Goal: Task Accomplishment & Management: Use online tool/utility

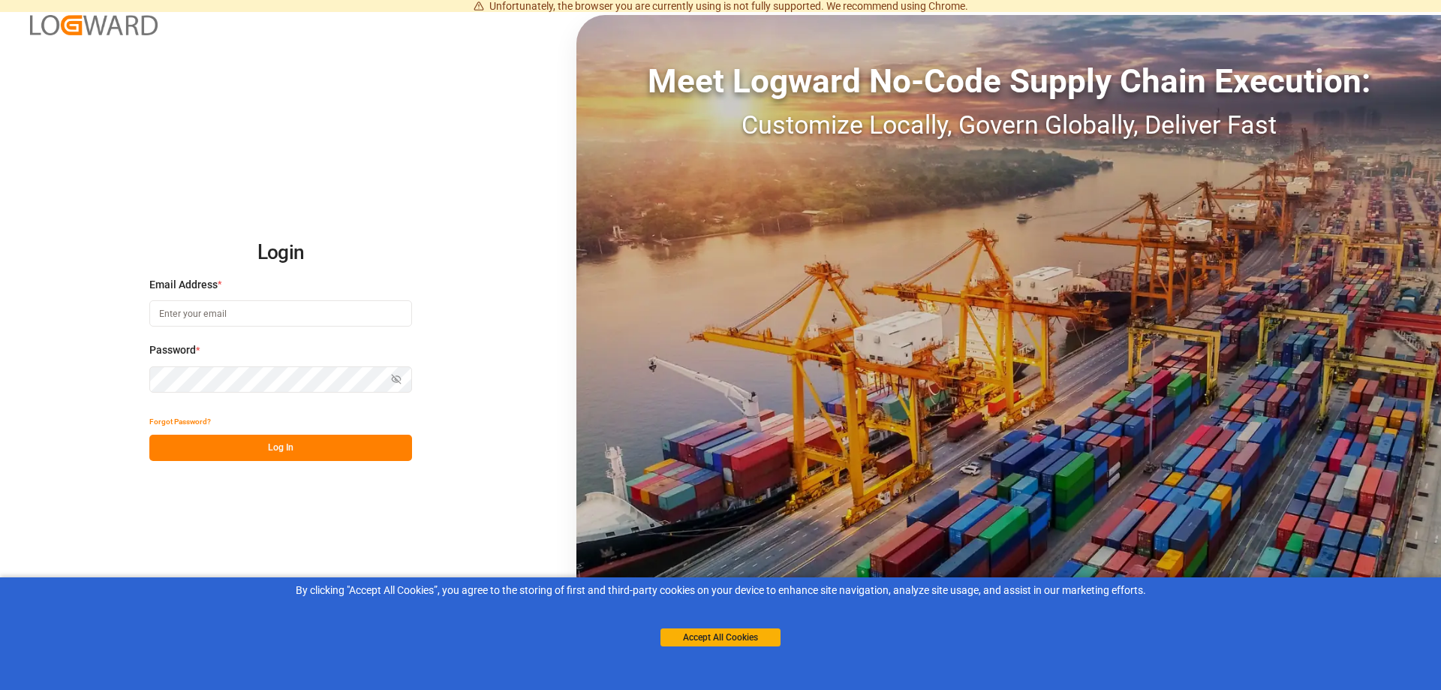
type input "[PERSON_NAME][EMAIL_ADDRESS][PERSON_NAME][DOMAIN_NAME]"
click at [229, 448] on button "Log In" at bounding box center [280, 448] width 263 height 26
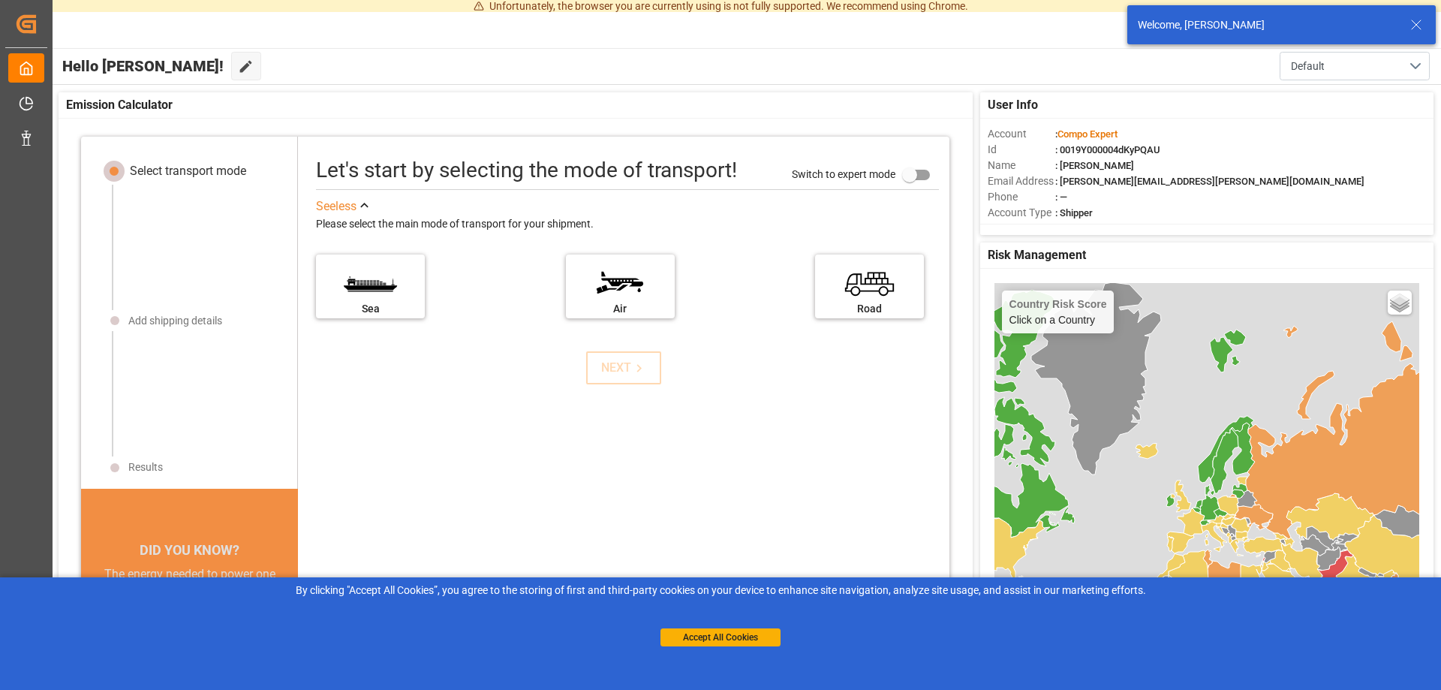
click at [1416, 20] on icon at bounding box center [1416, 25] width 18 height 18
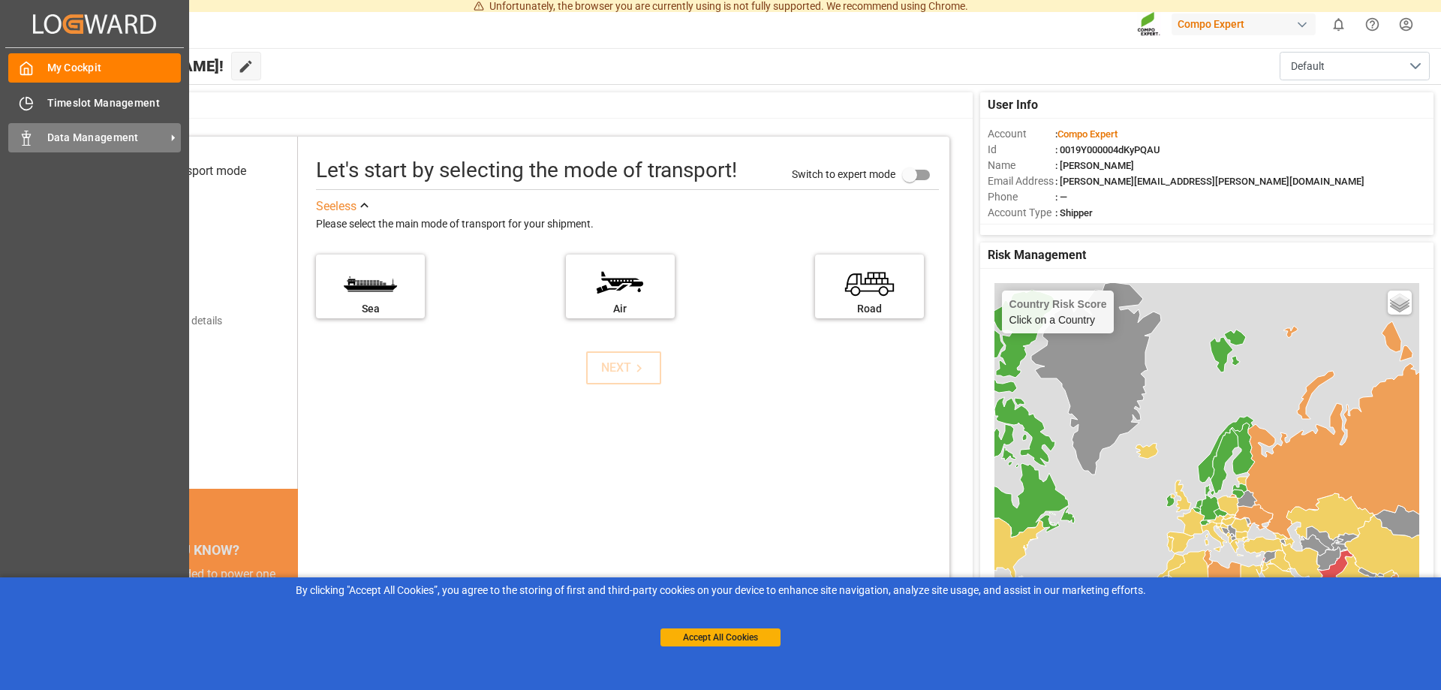
click at [53, 137] on span "Data Management" at bounding box center [106, 138] width 119 height 16
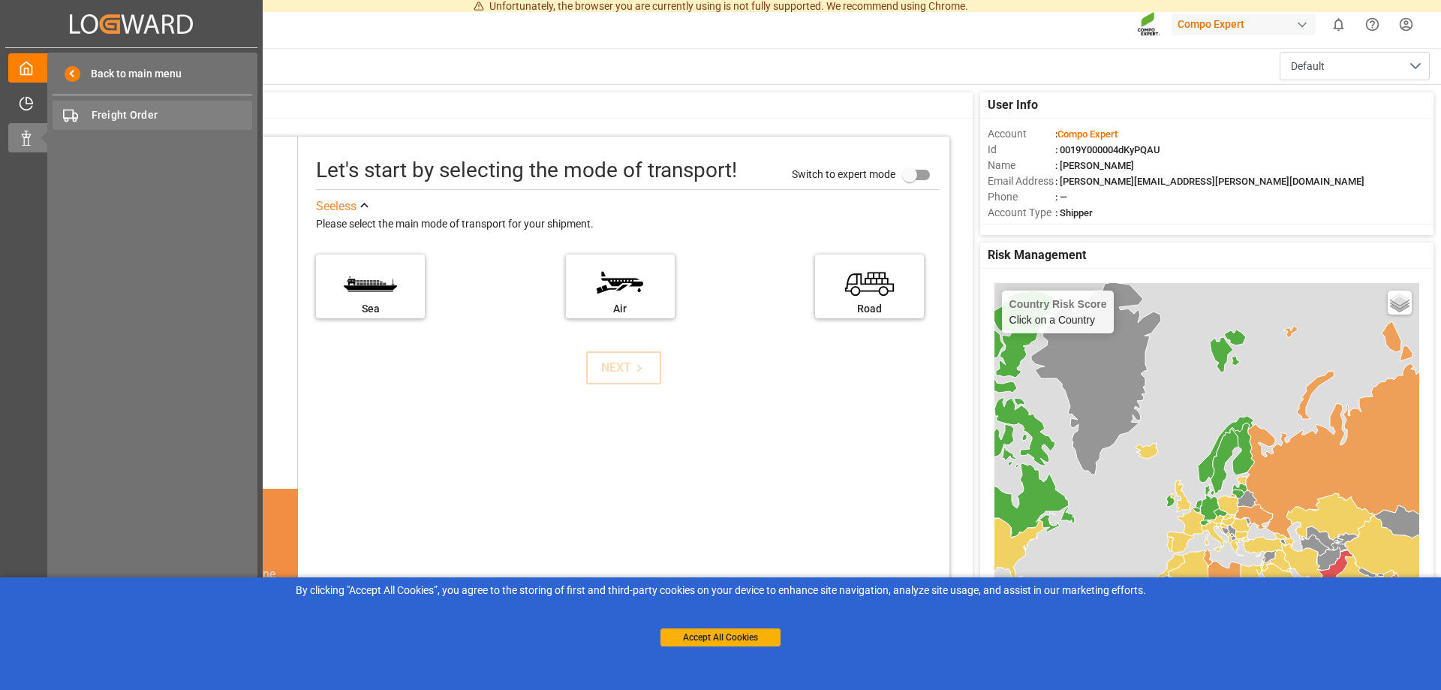
click at [150, 119] on span "Freight Order" at bounding box center [172, 115] width 161 height 16
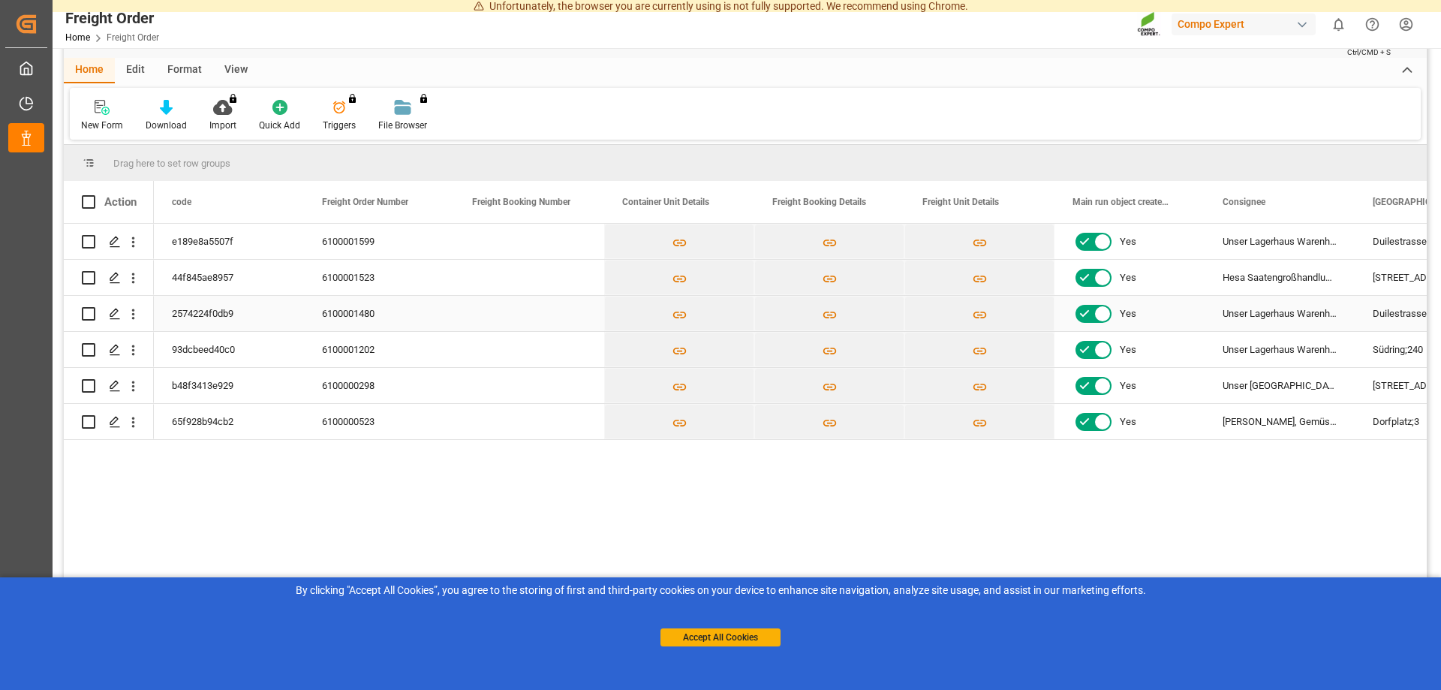
scroll to position [77, 0]
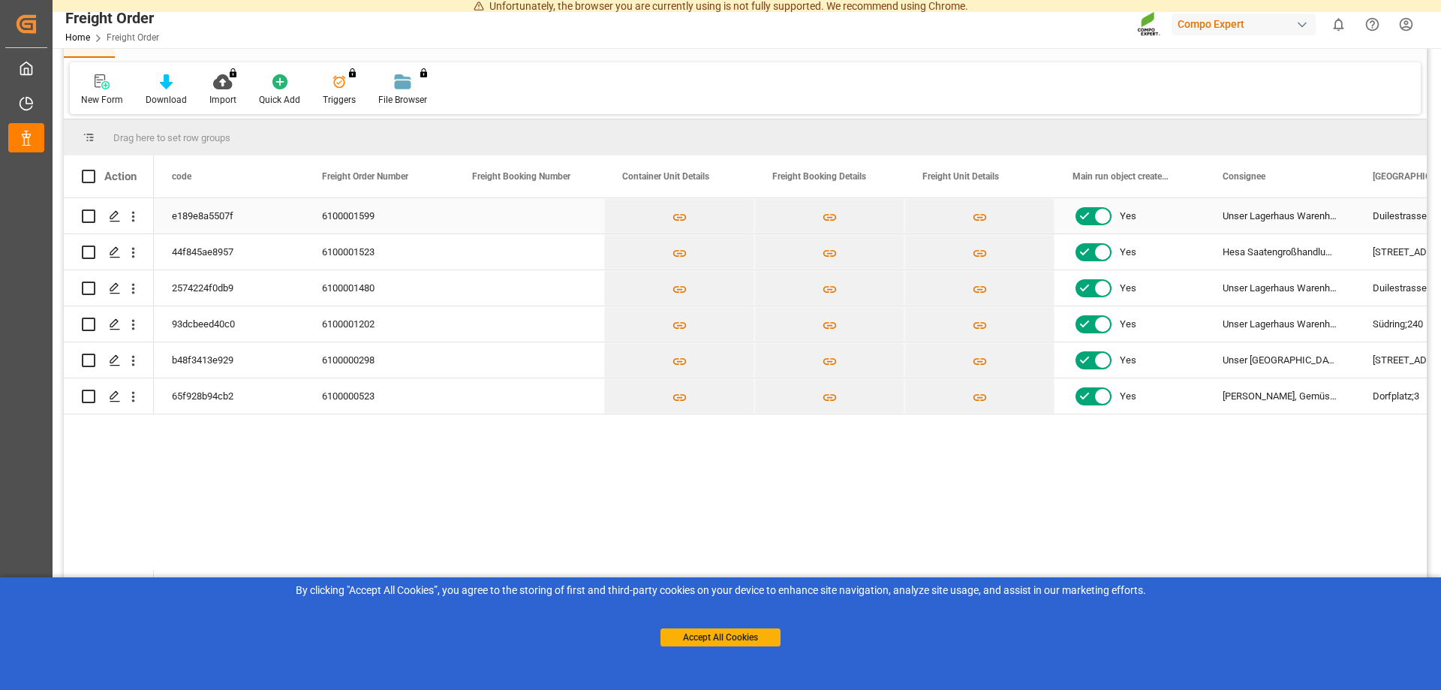
click at [95, 216] on div "Press SPACE to select this row." at bounding box center [109, 216] width 54 height 34
click at [88, 216] on input "Press Space to toggle row selection (unchecked)" at bounding box center [89, 216] width 14 height 14
checkbox input "true"
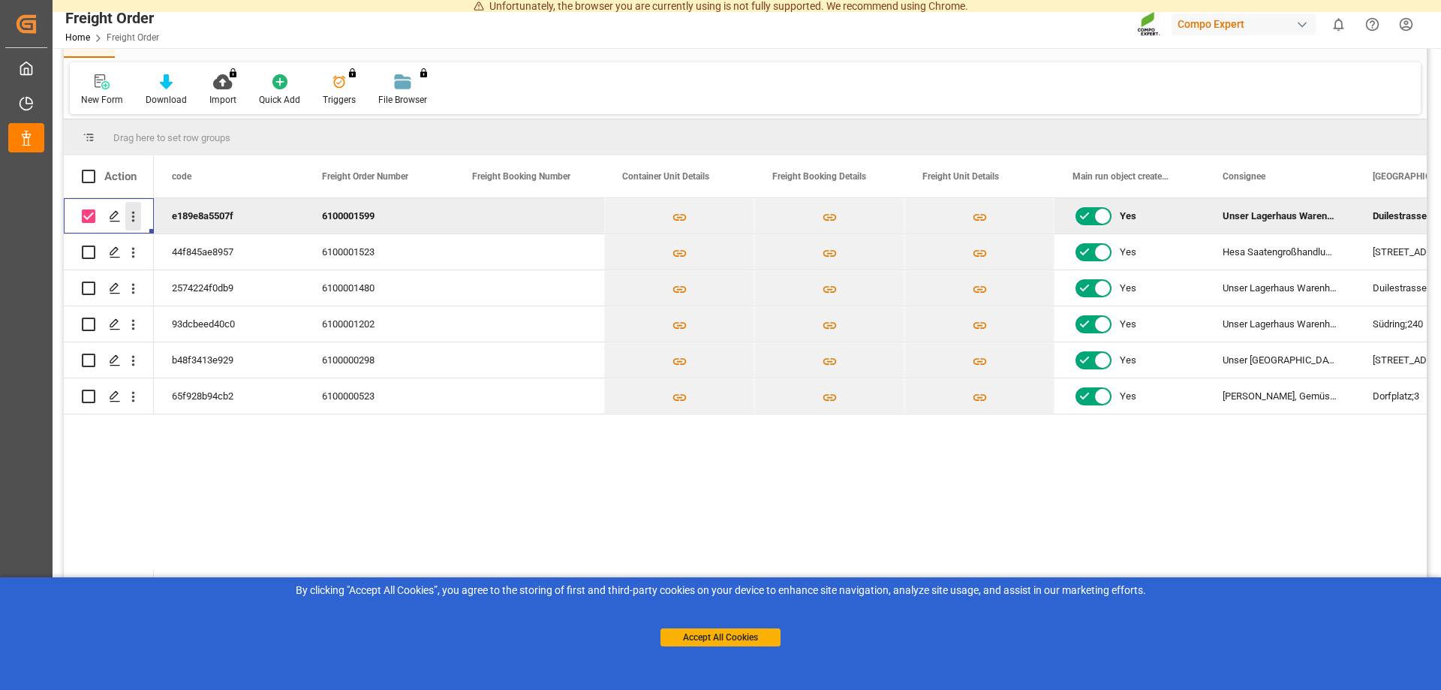
click at [134, 216] on icon "open menu" at bounding box center [133, 217] width 3 height 11
click at [109, 217] on icon "Press SPACE to deselect this row." at bounding box center [115, 216] width 12 height 12
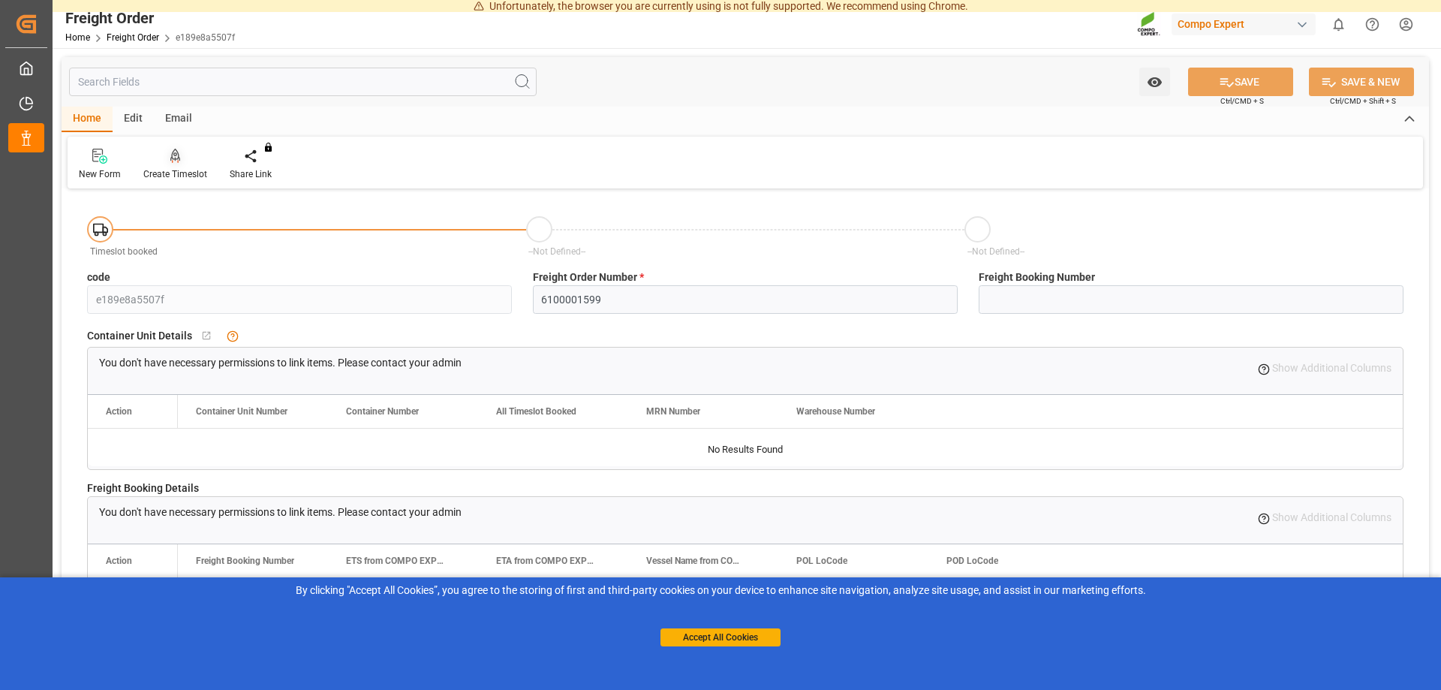
click at [182, 170] on div "Create Timeslot" at bounding box center [175, 174] width 64 height 14
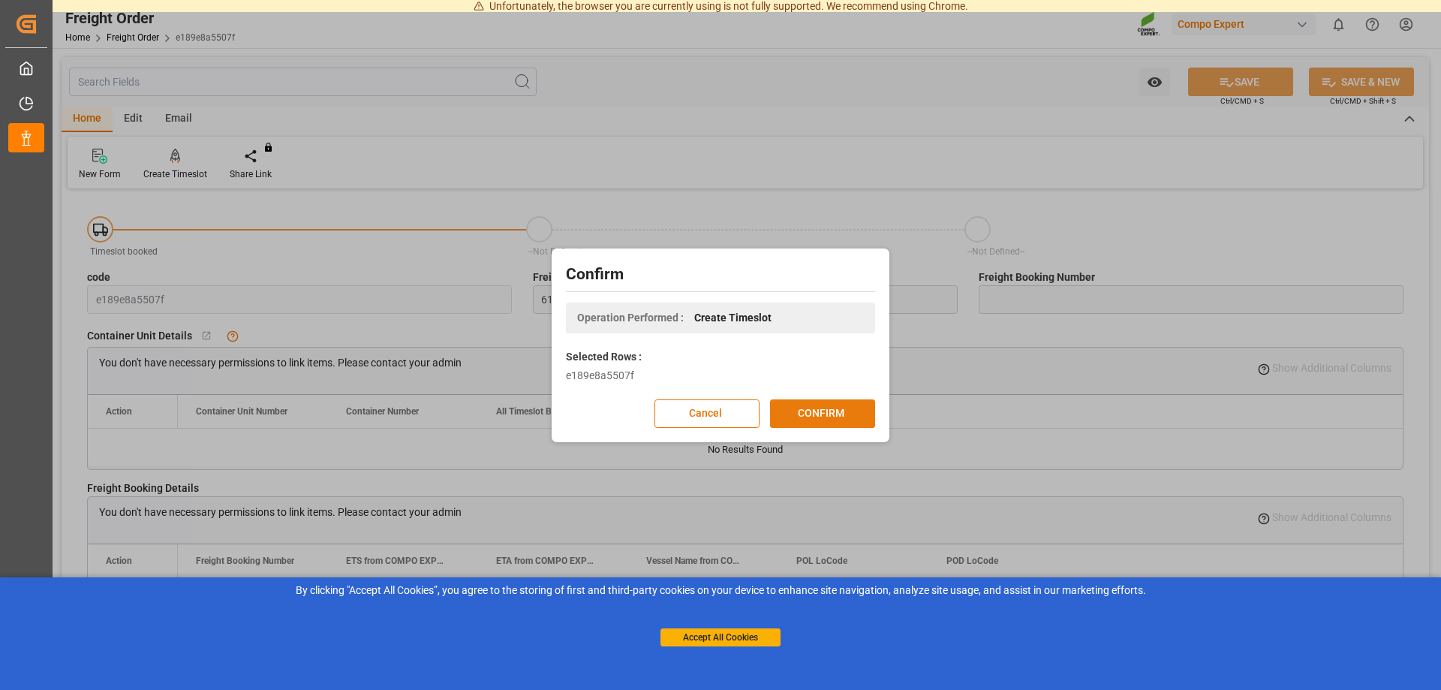
click at [830, 405] on button "CONFIRM" at bounding box center [822, 413] width 105 height 29
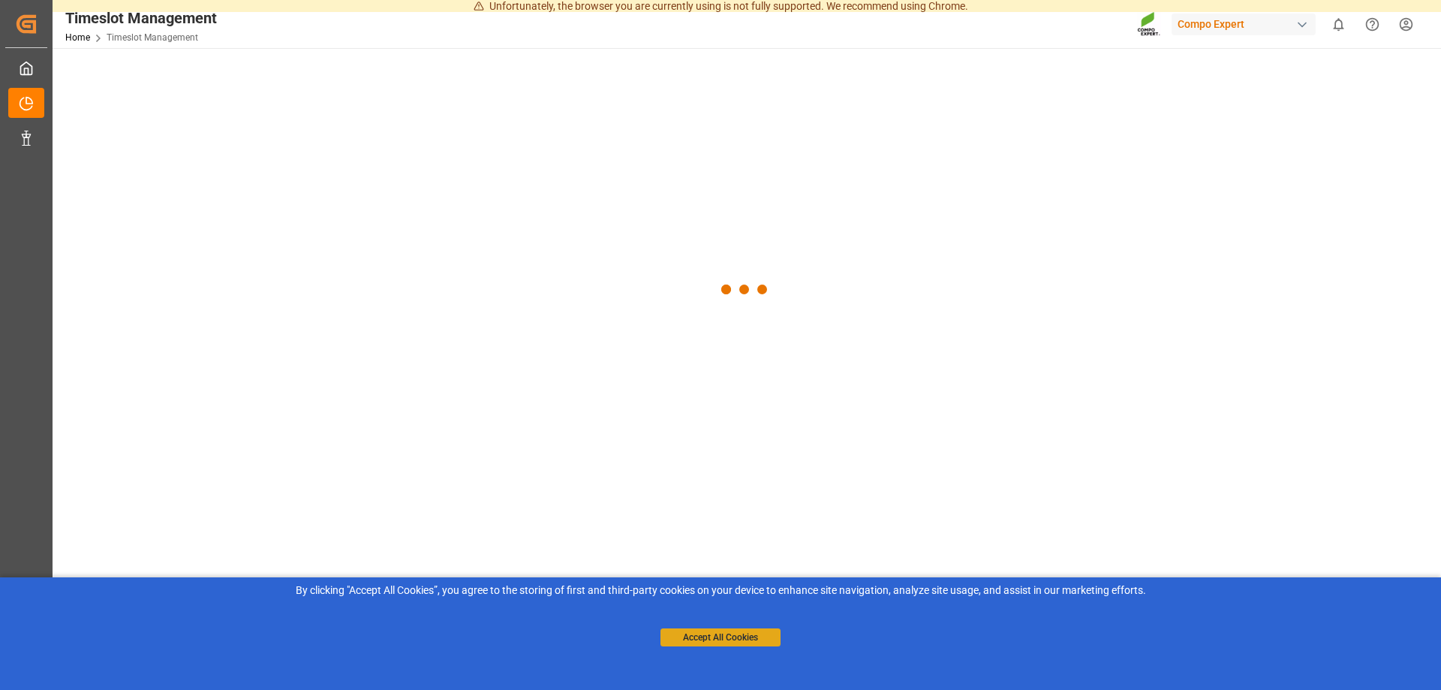
click at [685, 631] on button "Accept All Cookies" at bounding box center [721, 637] width 120 height 18
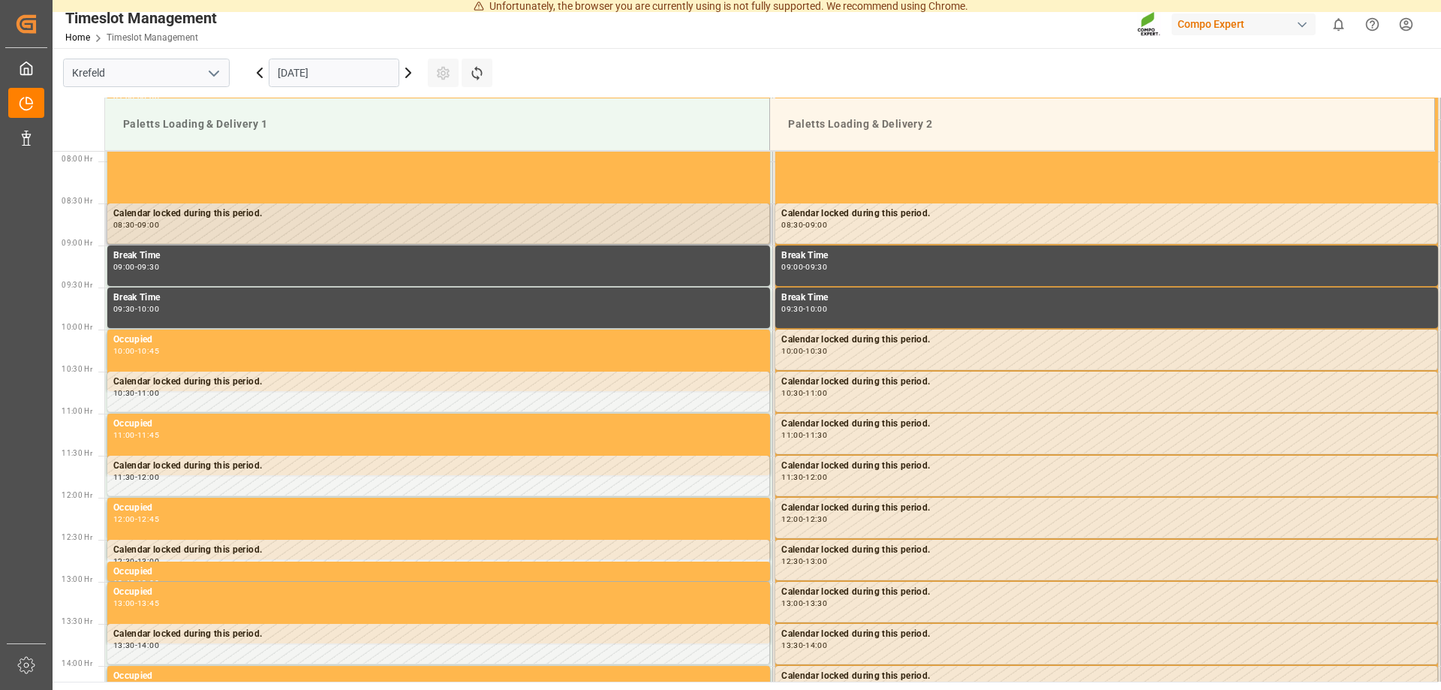
scroll to position [663, 0]
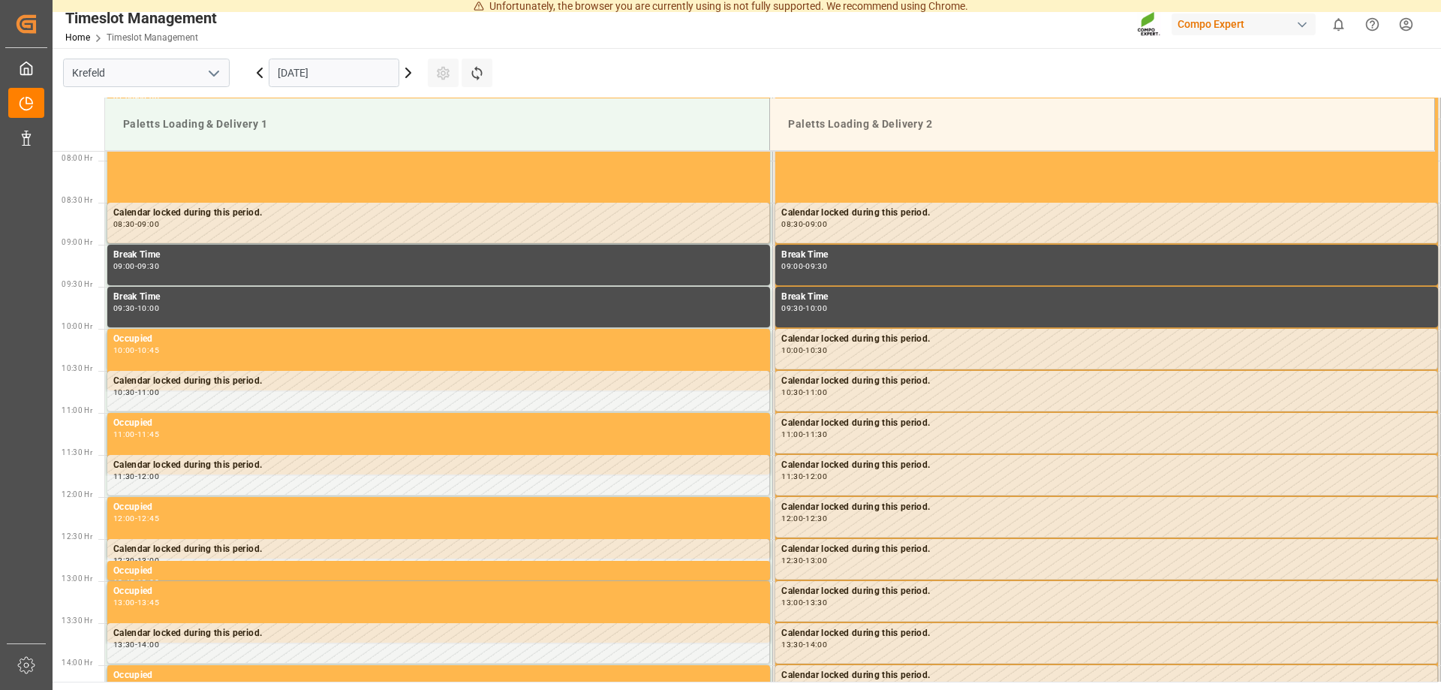
click at [318, 72] on input "03.09.2025" at bounding box center [334, 73] width 131 height 29
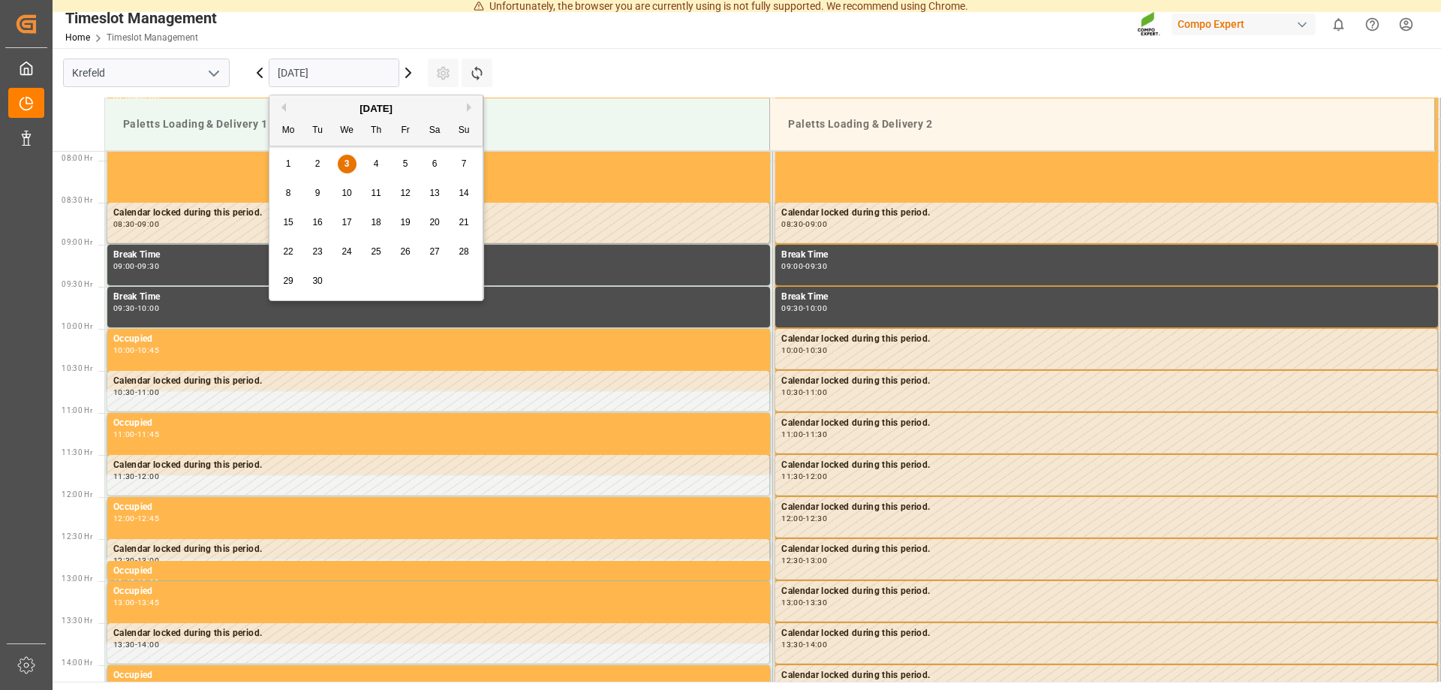
click at [374, 167] on span "4" at bounding box center [376, 163] width 5 height 11
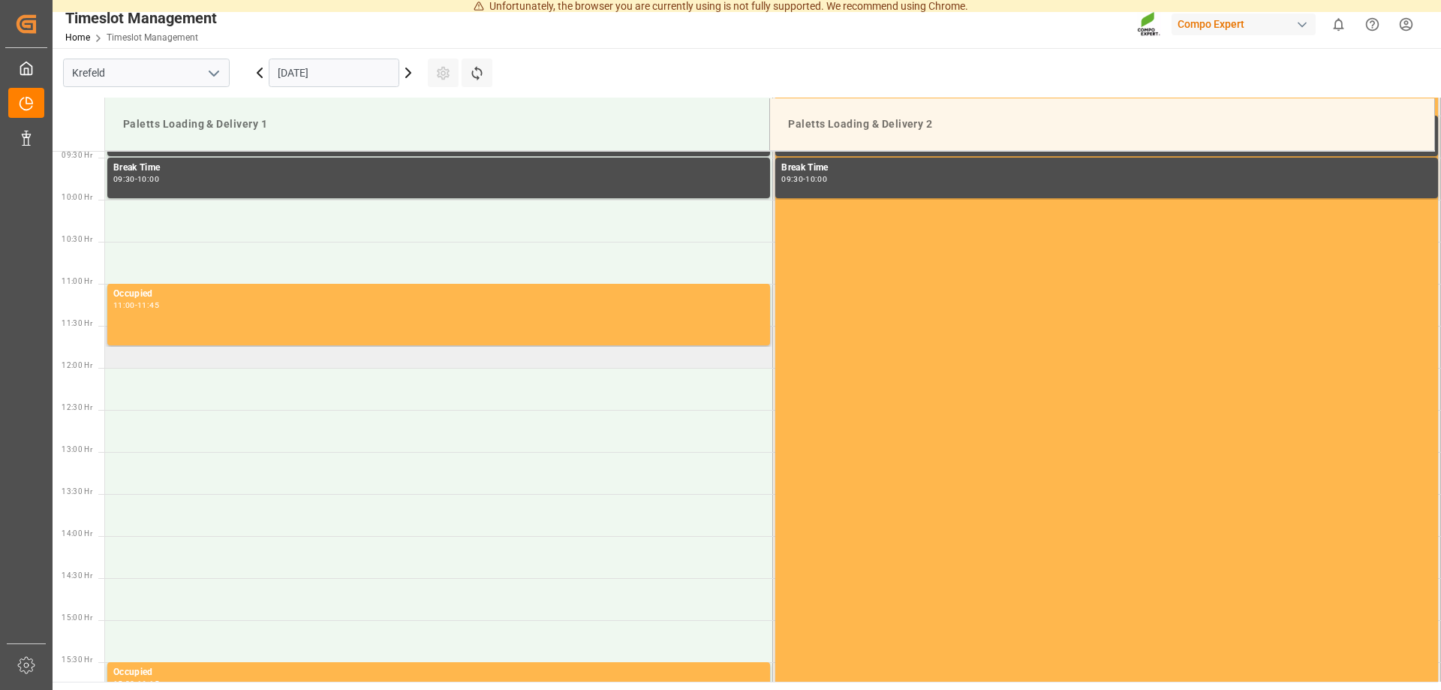
scroll to position [816, 0]
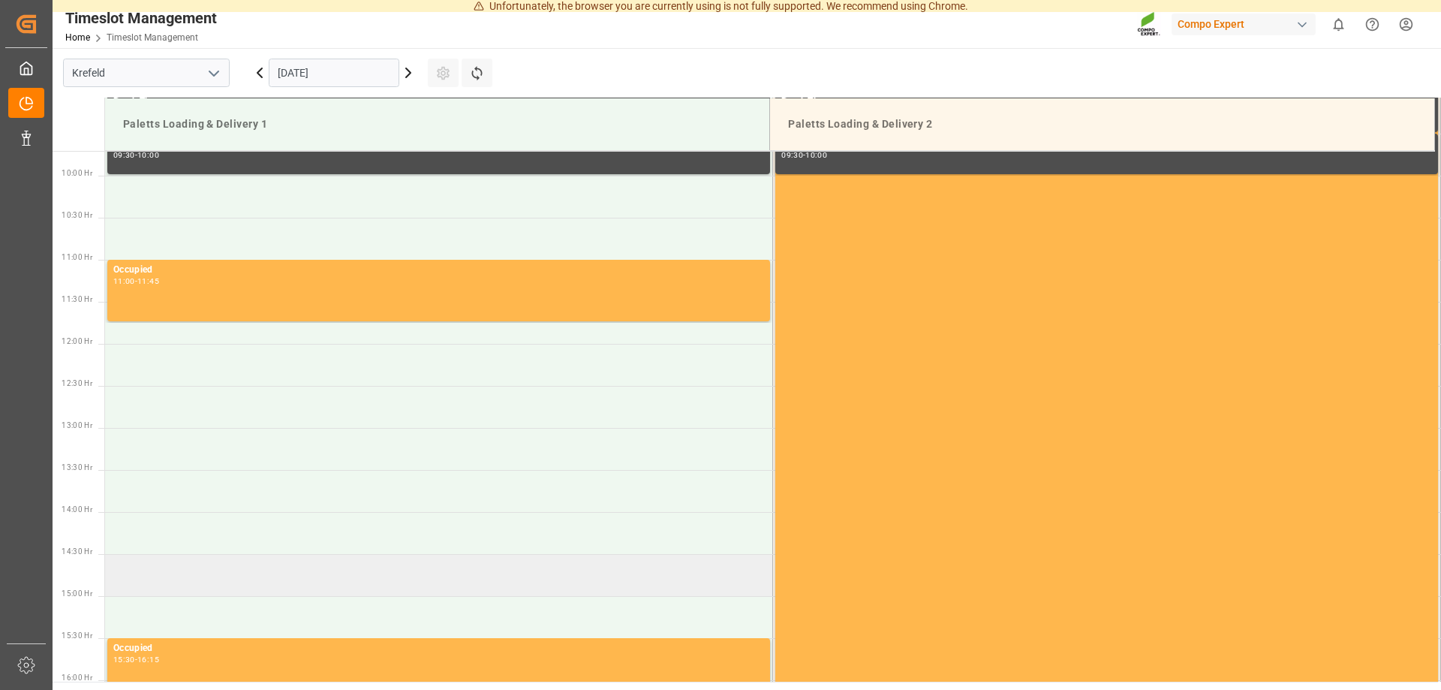
click at [255, 564] on td at bounding box center [439, 575] width 668 height 42
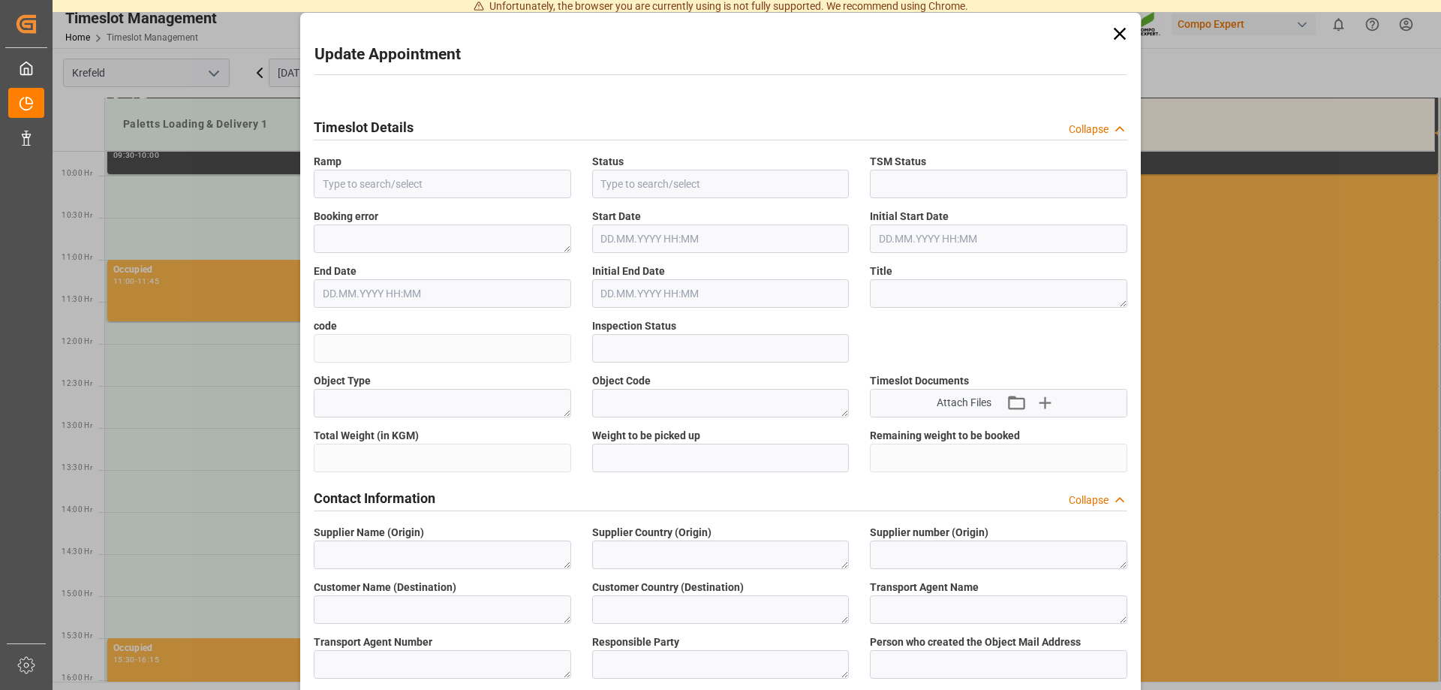
type input "Paletts Loading & Delivery 1"
type input "Transport object created"
type input "Booked"
type input "a552f5fa72cb"
type input "Open"
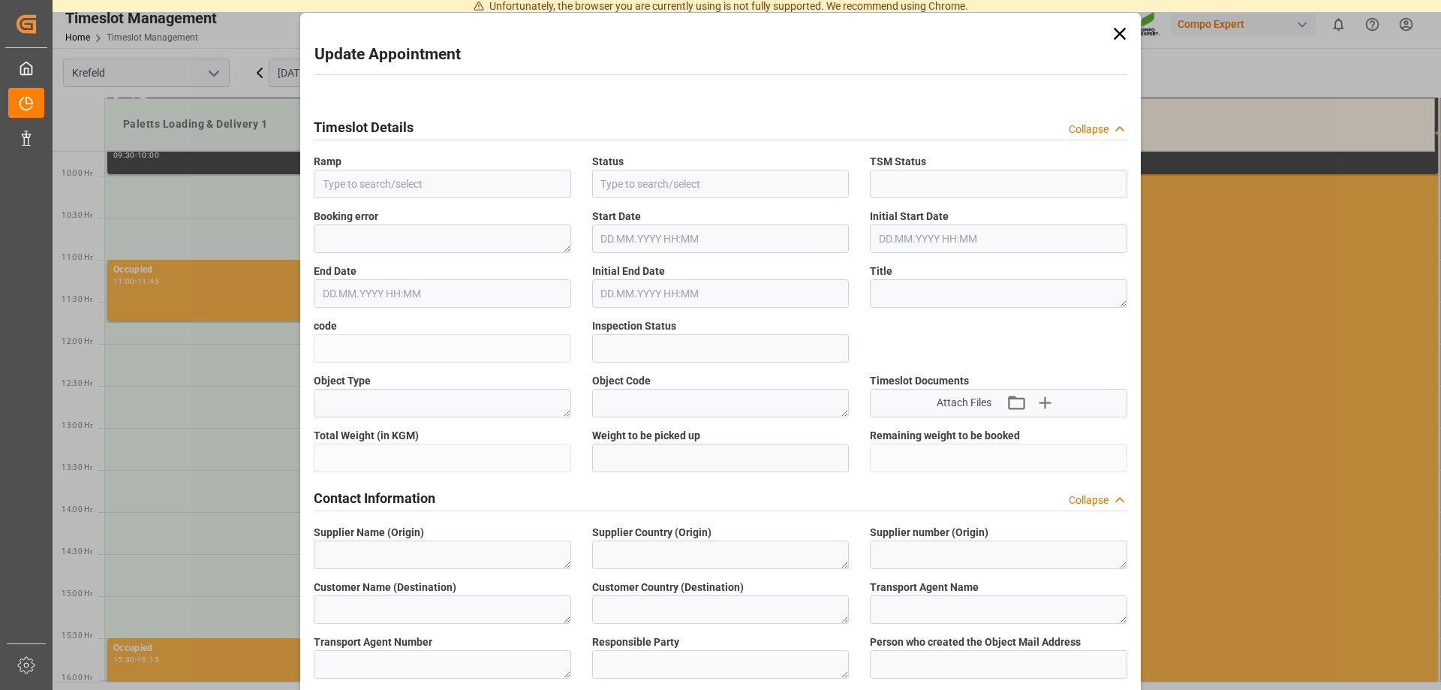
type textarea "Main-Run"
type input "26372.4"
type textarea "SP_EWM"
type textarea "Unser Lagerhaus Warenhandels-"
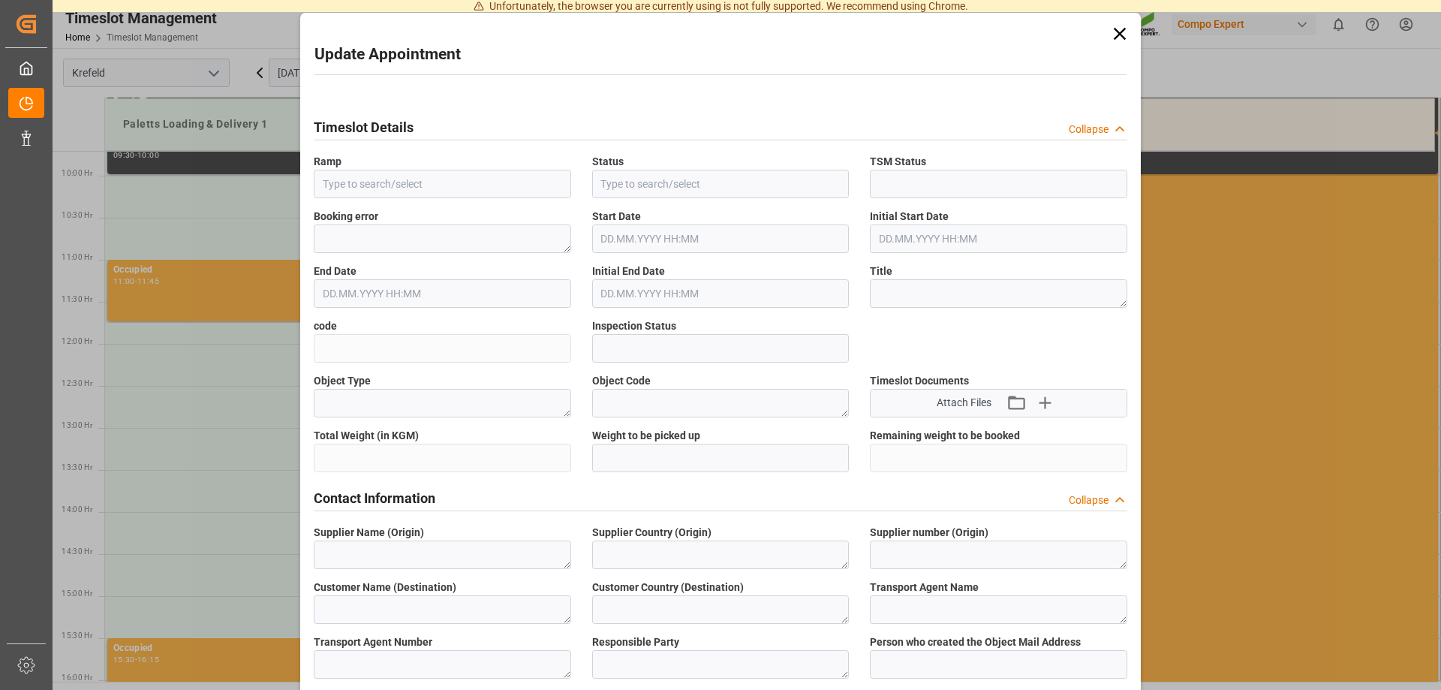
type textarea "AT"
type textarea "STROHBECKE Internationale Spedition, GmbH & Co. KG"
type textarea "6604509"
type textarea "Logistics Service Provider"
type input "Thorsten.Meier@compo-expert.com"
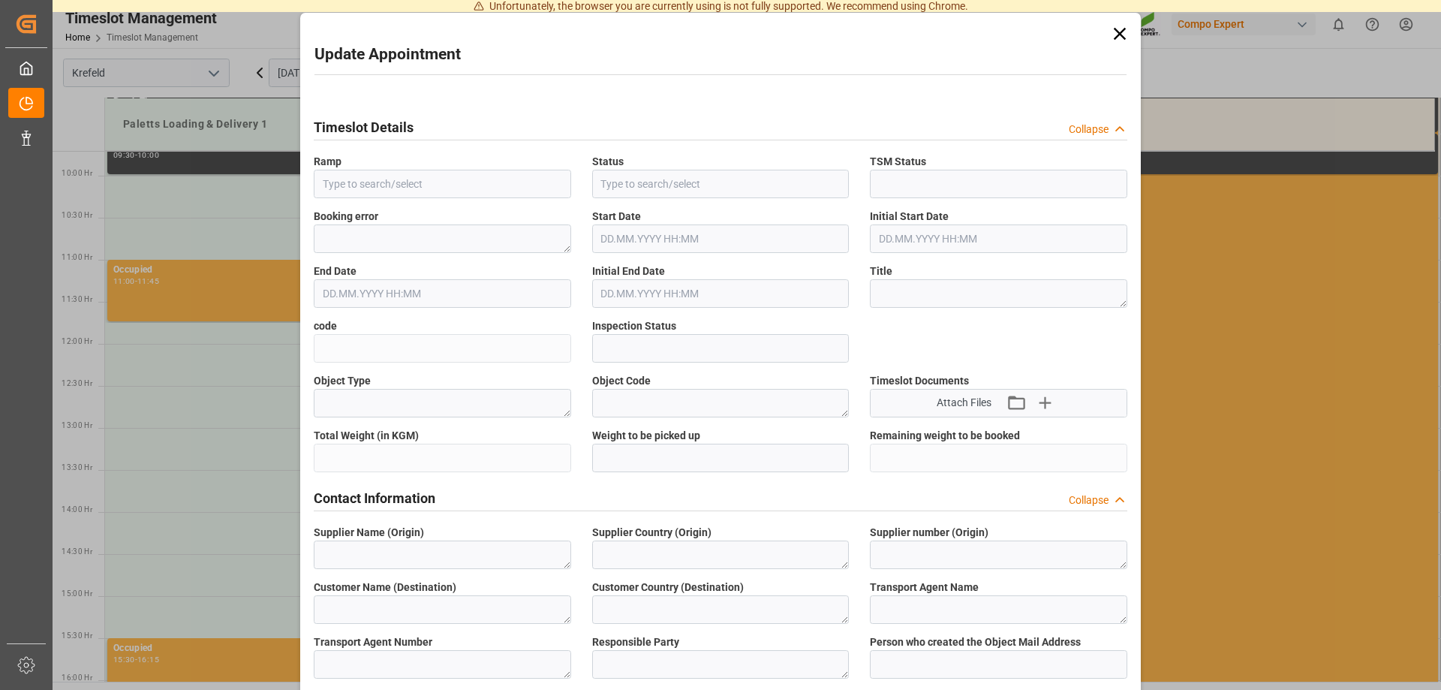
type textarea "6100001599"
type textarea "2000001294 2000000712;2000000421;2000001294"
type textarea "4100004499;4100004496;4100004602;4100004498;4100001837;4100004489"
type textarea "NTC PREMIUM 15-3-20 25kg (x40) D,EN,PLFET 6-0-12 KR 25kgx40 DE,AT,FR,ES,ITNTC S…"
type textarea "43162020044414602899431530200443141020044411402899"
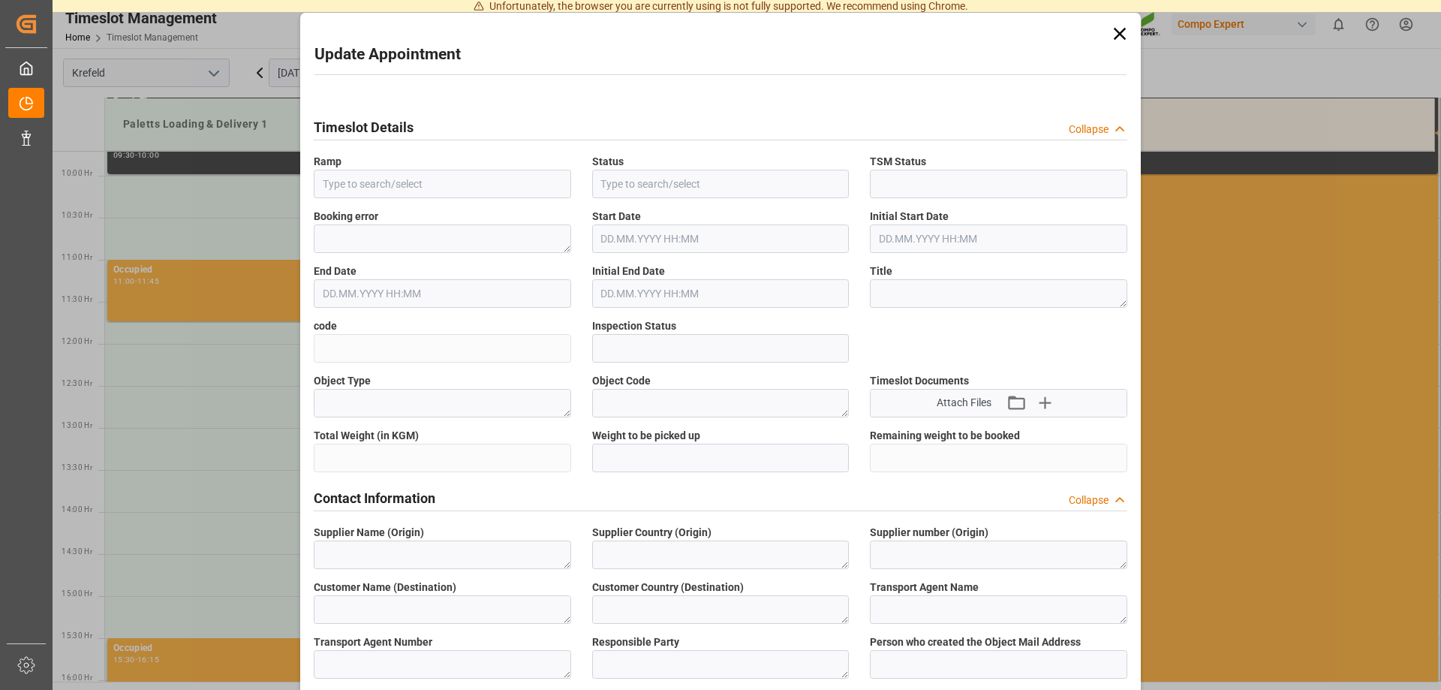
type input "0"
type textarea "Z100"
type textarea "3200"
type input "6100001599"
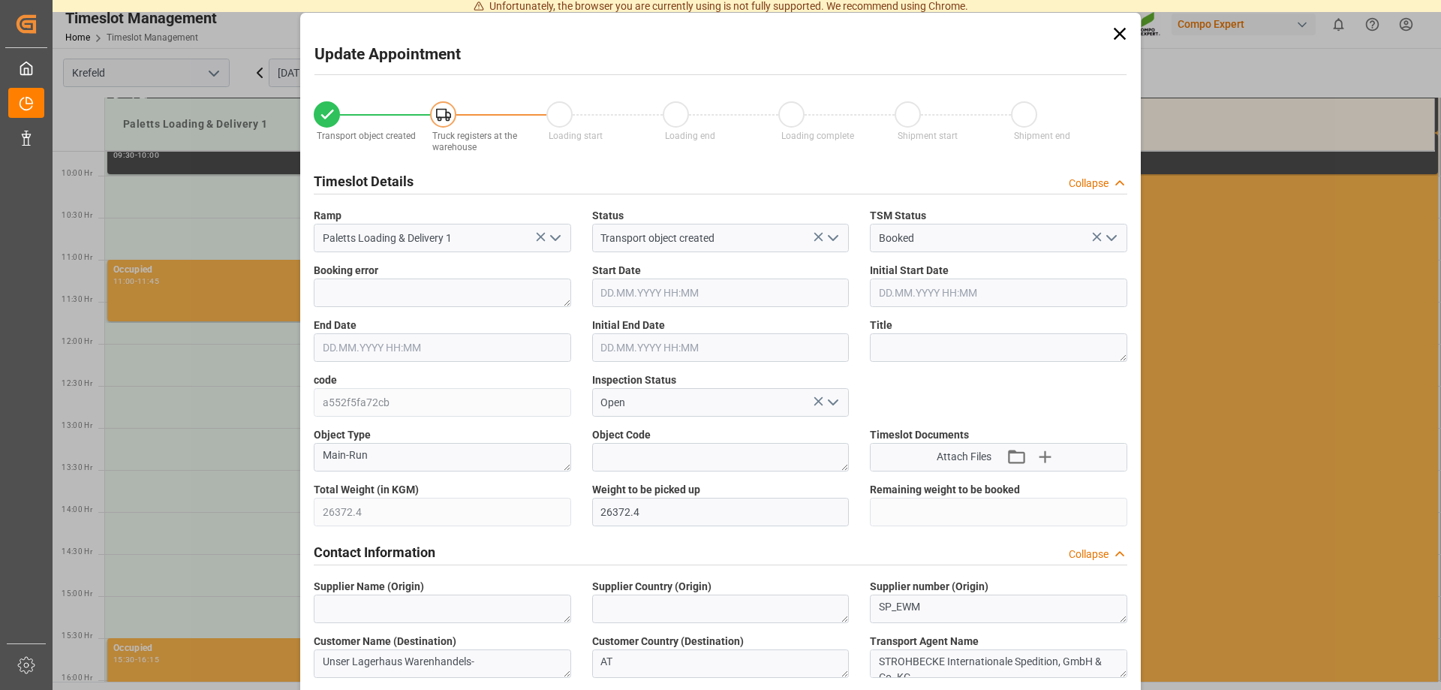
type input "04.09.2025 14:30"
type input "04.09.2025 15:00"
type input "02.09.2025 10:16"
type input "03.09.2025 07:23"
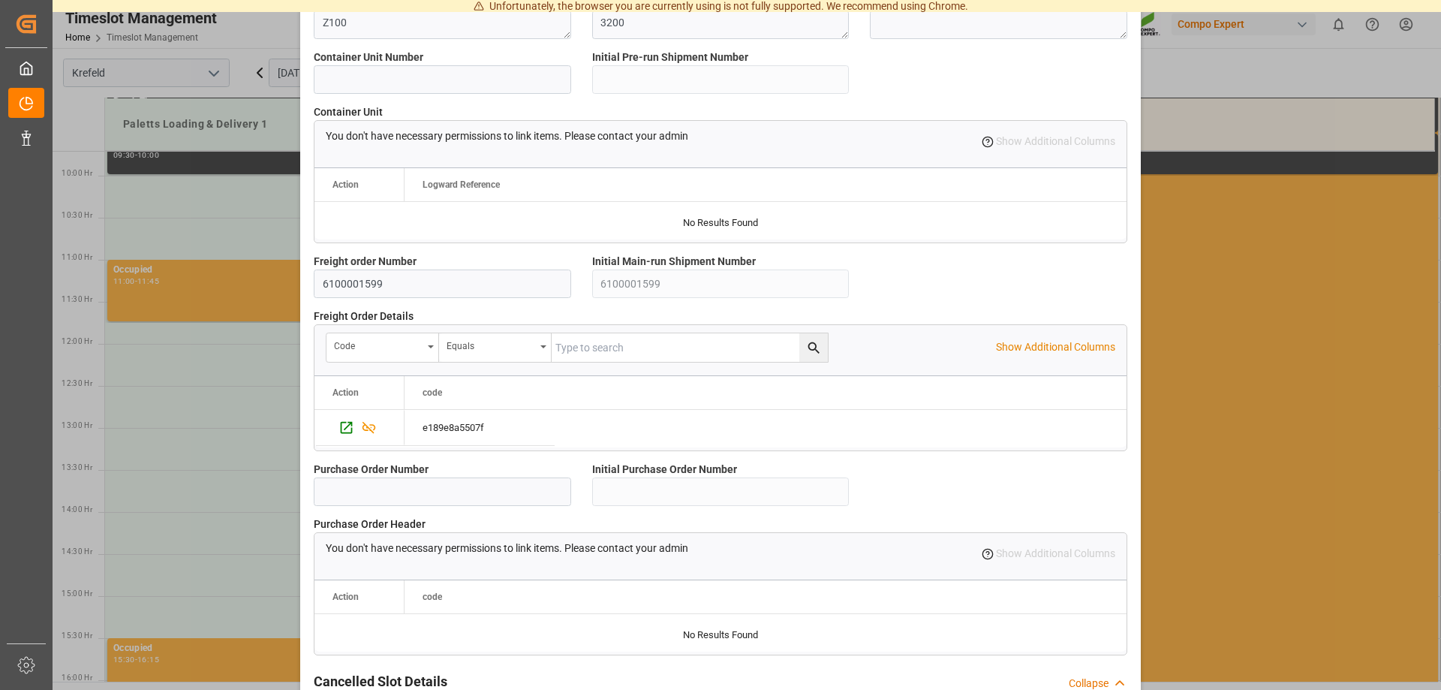
scroll to position [1287, 0]
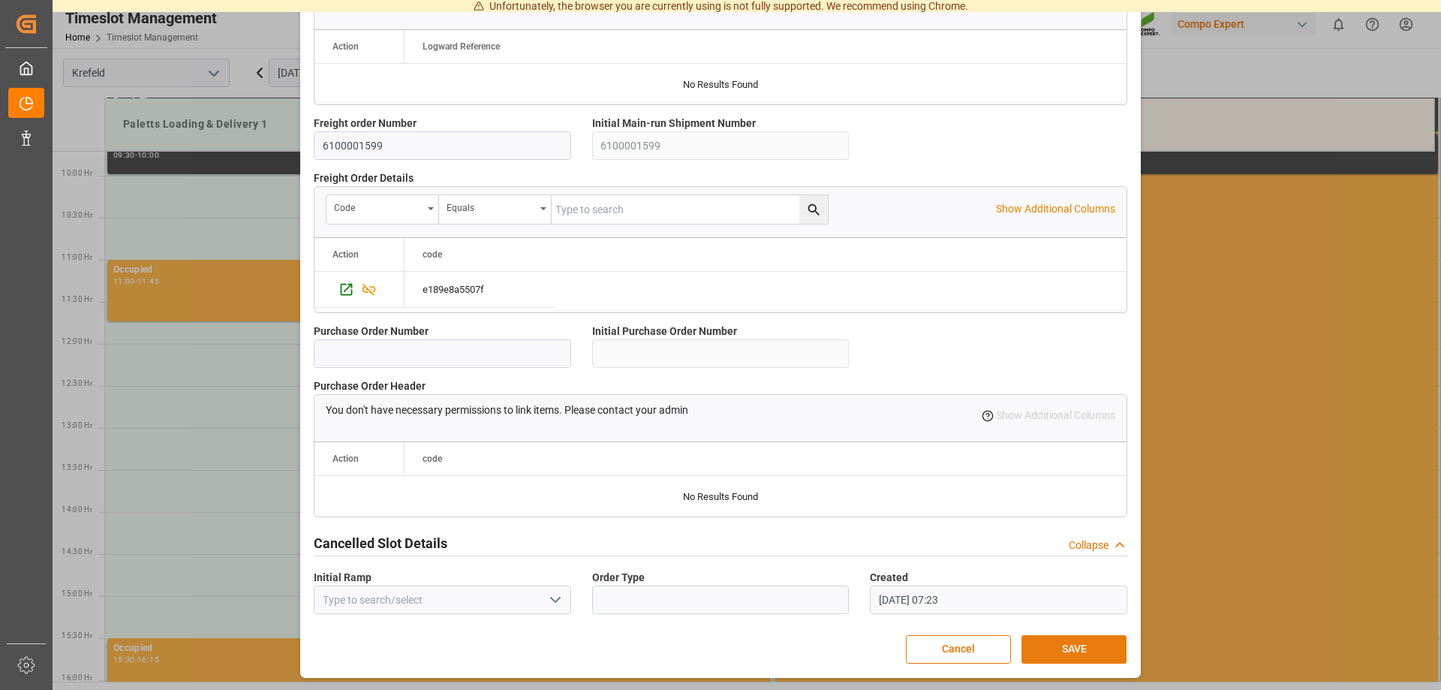
click at [1067, 648] on button "SAVE" at bounding box center [1074, 649] width 105 height 29
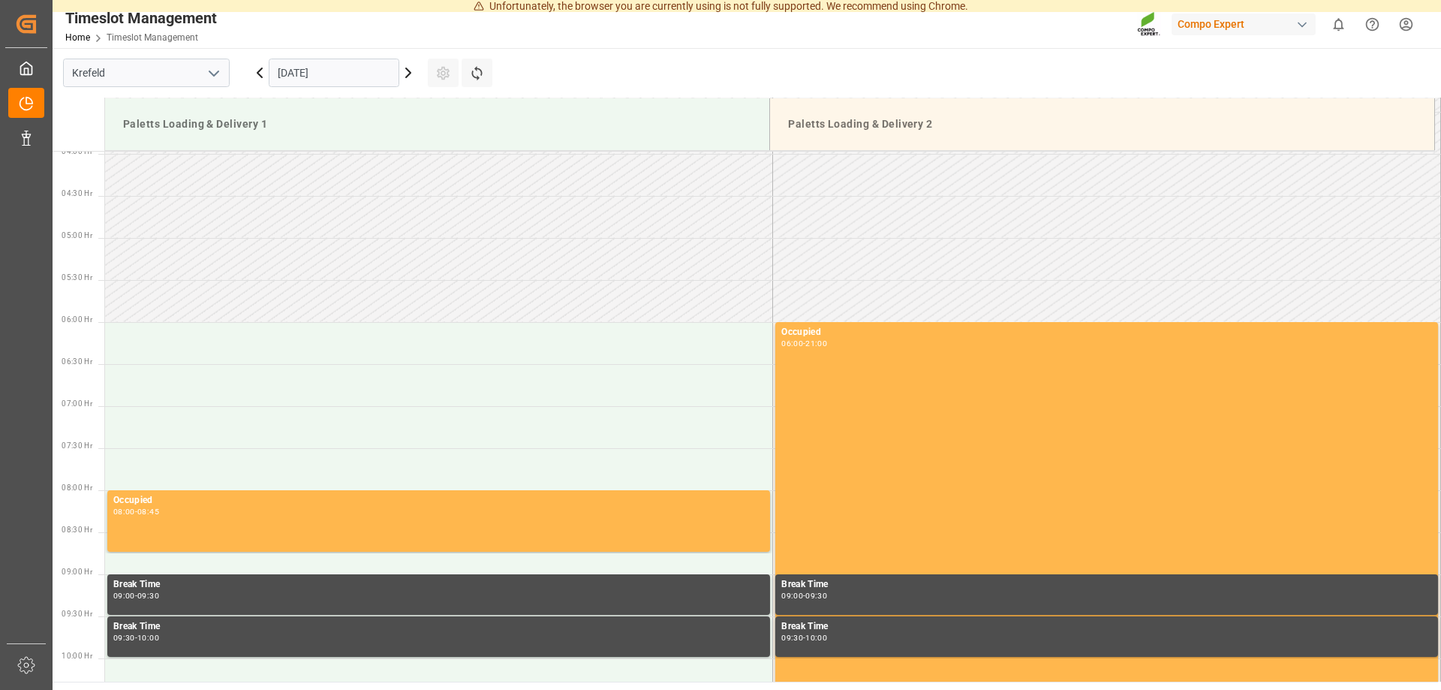
scroll to position [318, 0]
